Goal: Find specific page/section: Find specific page/section

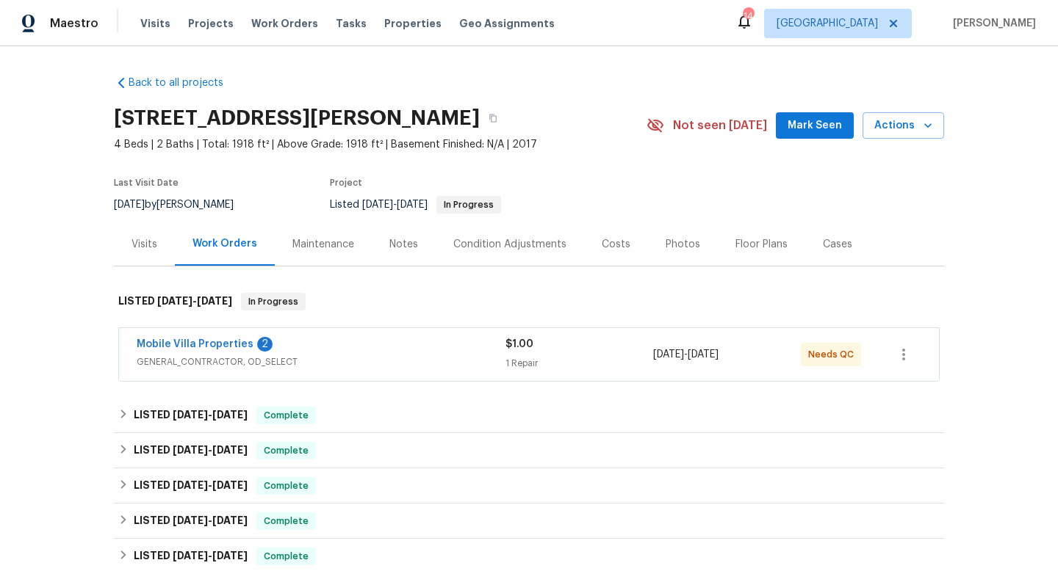
click at [350, 337] on div "Mobile Villa Properties 2" at bounding box center [321, 346] width 369 height 18
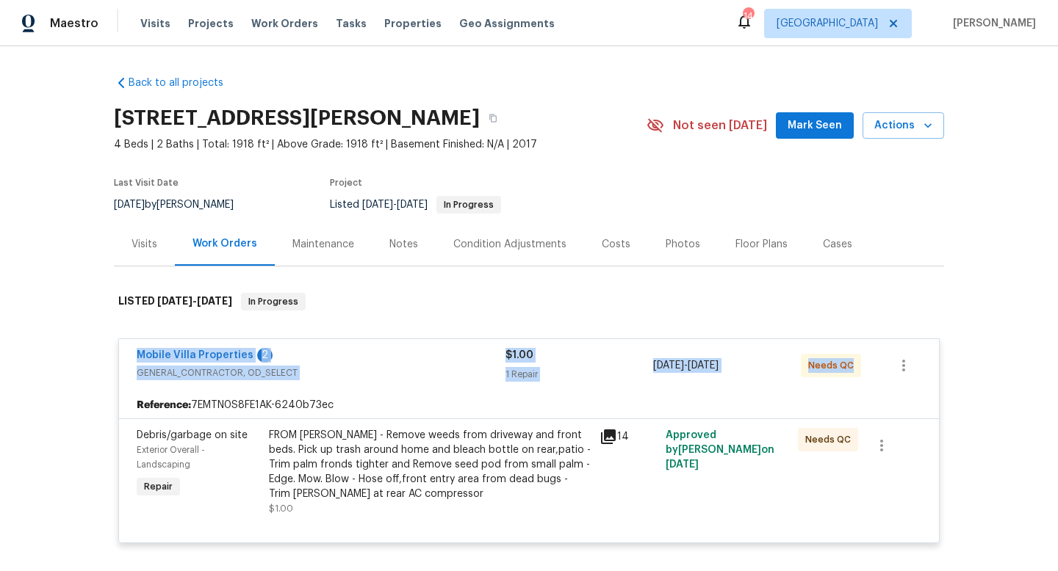
drag, startPoint x: 128, startPoint y: 351, endPoint x: 906, endPoint y: 382, distance: 779.1
click at [906, 382] on div "Mobile Villa Properties 2 GENERAL_CONTRACTOR, OD_SELECT $1.00 1 Repair [DATE] -…" at bounding box center [529, 365] width 820 height 53
copy div "Mobile Villa Properties 2 GENERAL_CONTRACTOR, OD_SELECT $1.00 1 Repair [DATE] -…"
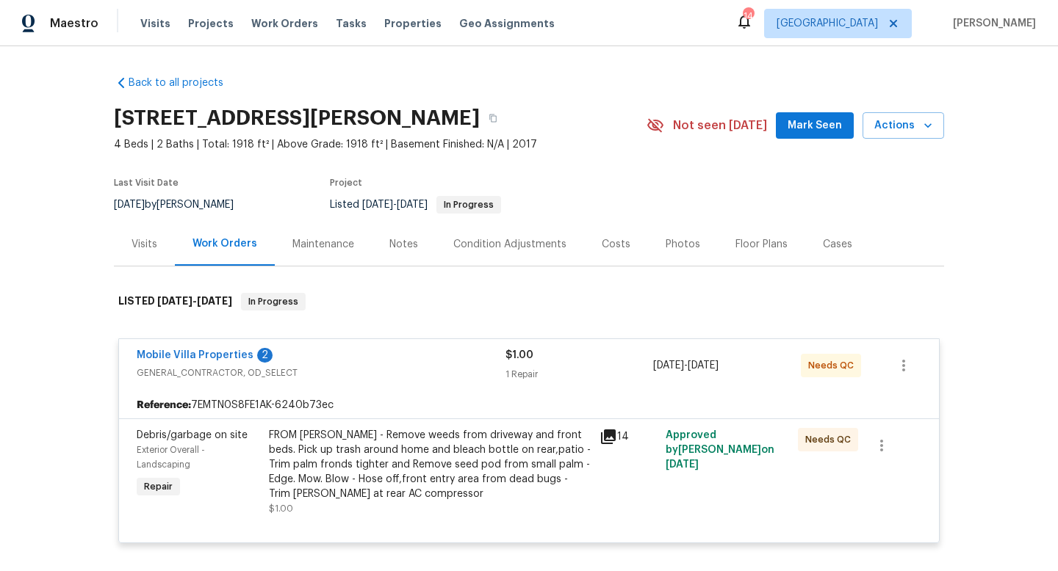
click at [214, 201] on div "[DATE] by [PERSON_NAME]" at bounding box center [182, 205] width 137 height 18
copy div "[DATE] by [PERSON_NAME]"
